Goal: Information Seeking & Learning: Find specific fact

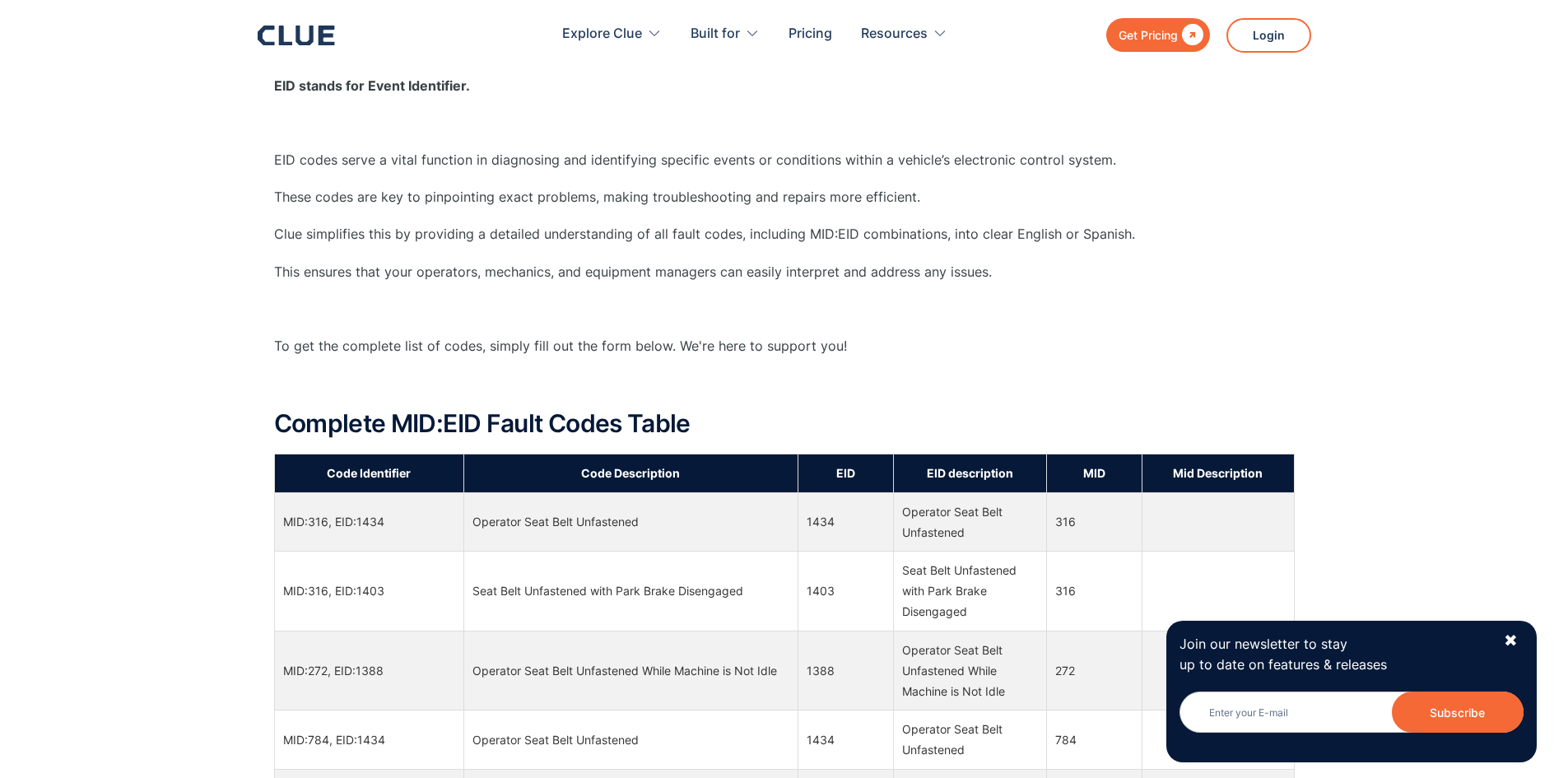
drag, startPoint x: 1509, startPoint y: 636, endPoint x: 1468, endPoint y: 629, distance: 41.6
click at [1509, 636] on div "✖" at bounding box center [1510, 641] width 14 height 20
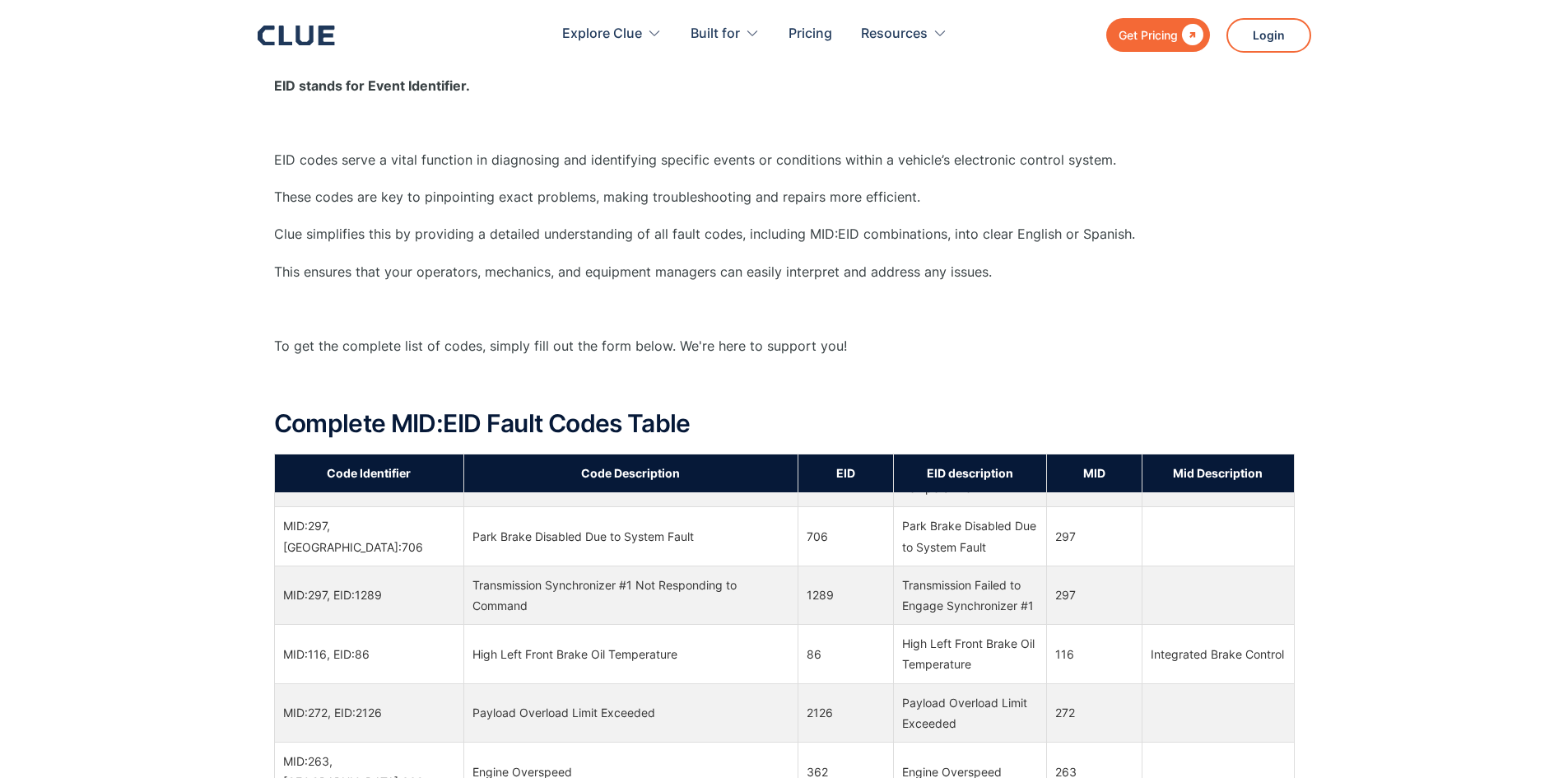
scroll to position [10288, 0]
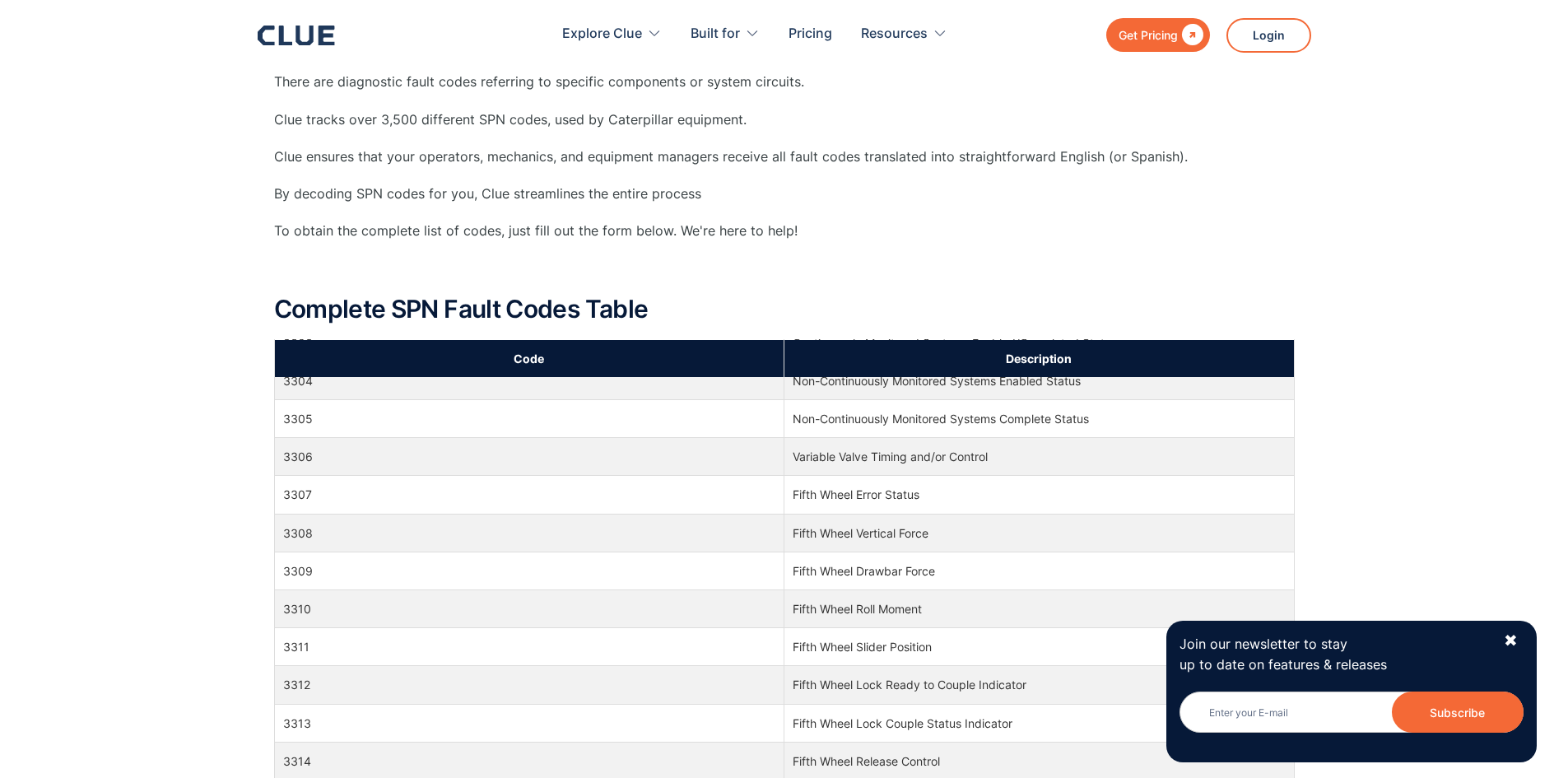
scroll to position [112175, 0]
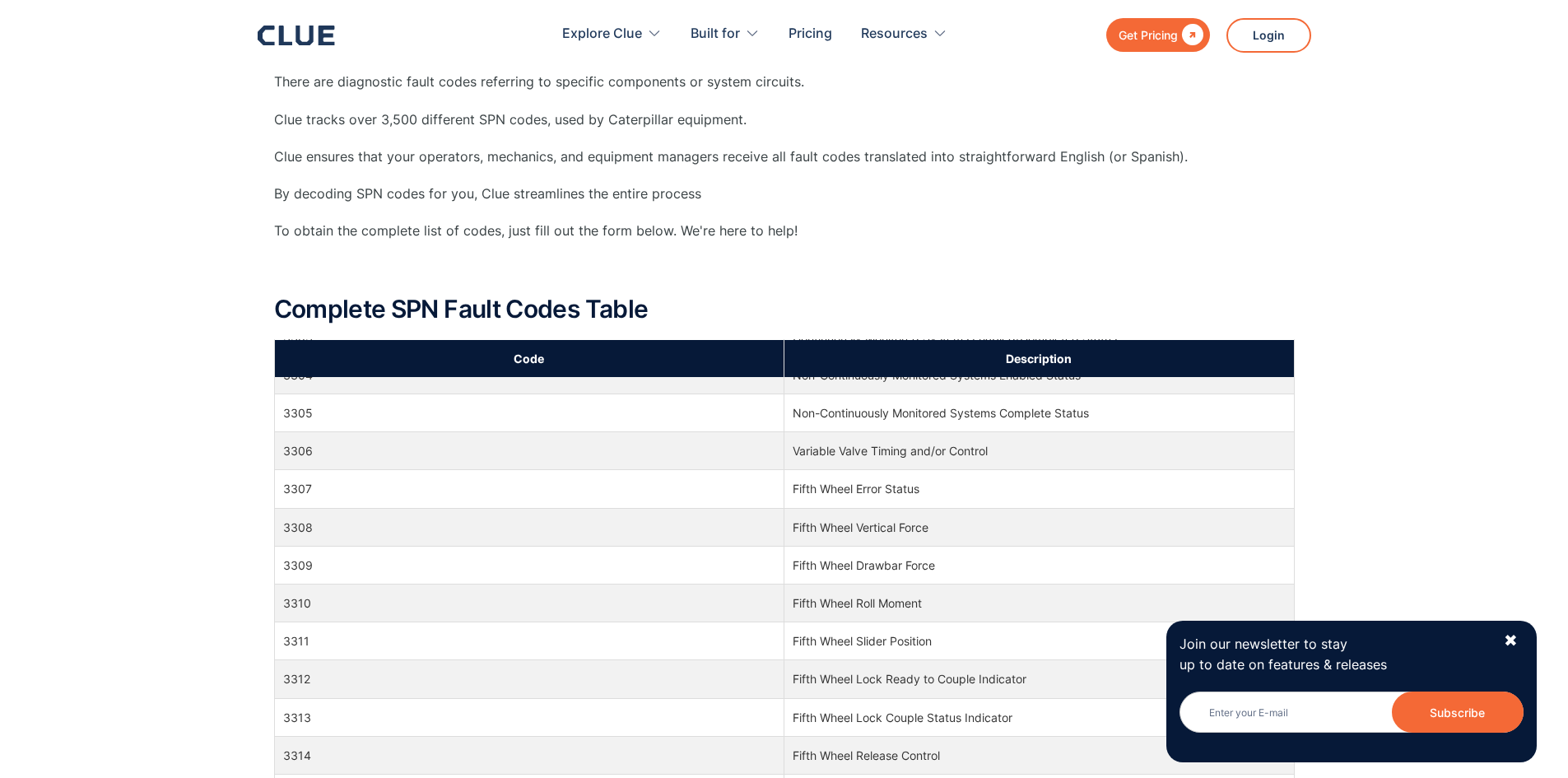
click at [298, 413] on td "3305" at bounding box center [529, 413] width 510 height 38
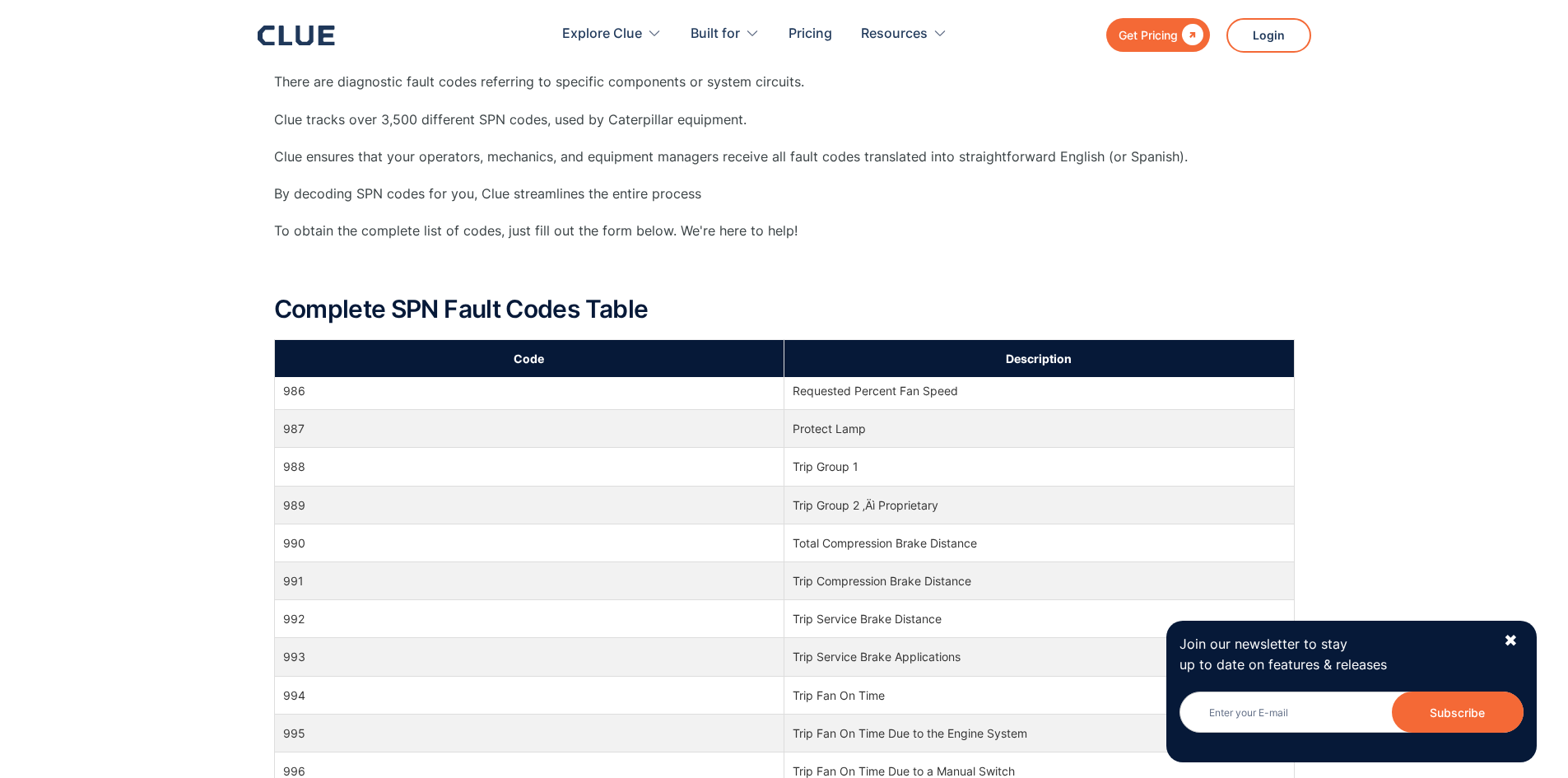
scroll to position [25101, 0]
